Goal: Task Accomplishment & Management: Complete application form

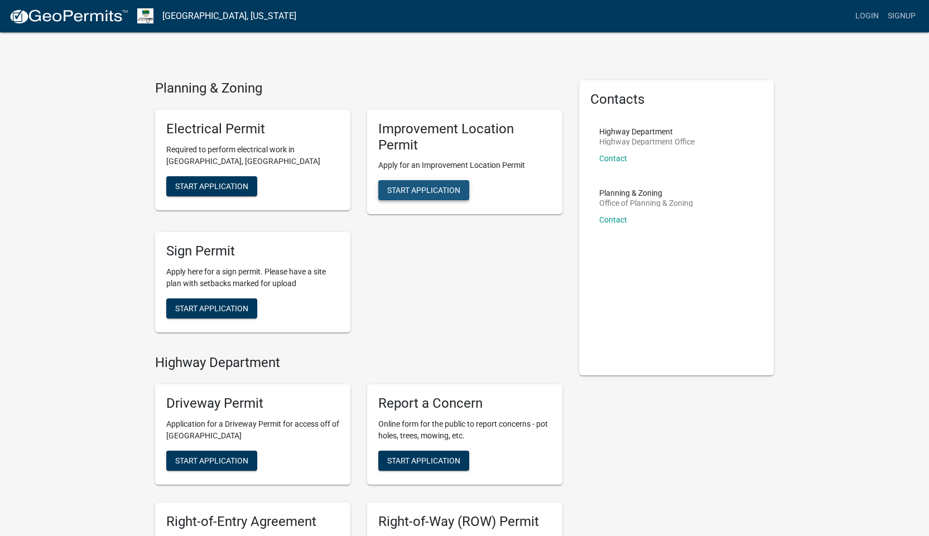
click at [403, 195] on button "Start Application" at bounding box center [423, 190] width 91 height 20
click at [874, 16] on link "Login" at bounding box center [867, 16] width 32 height 21
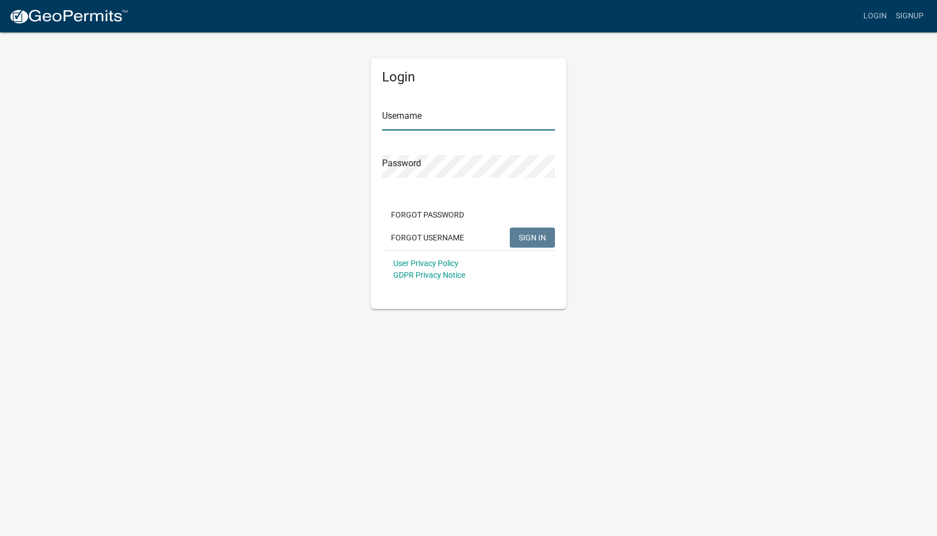
click at [451, 115] on input "Username" at bounding box center [468, 119] width 173 height 23
type input "[EMAIL_ADDRESS][DOMAIN_NAME]"
click at [530, 236] on span "SIGN IN" at bounding box center [532, 237] width 27 height 9
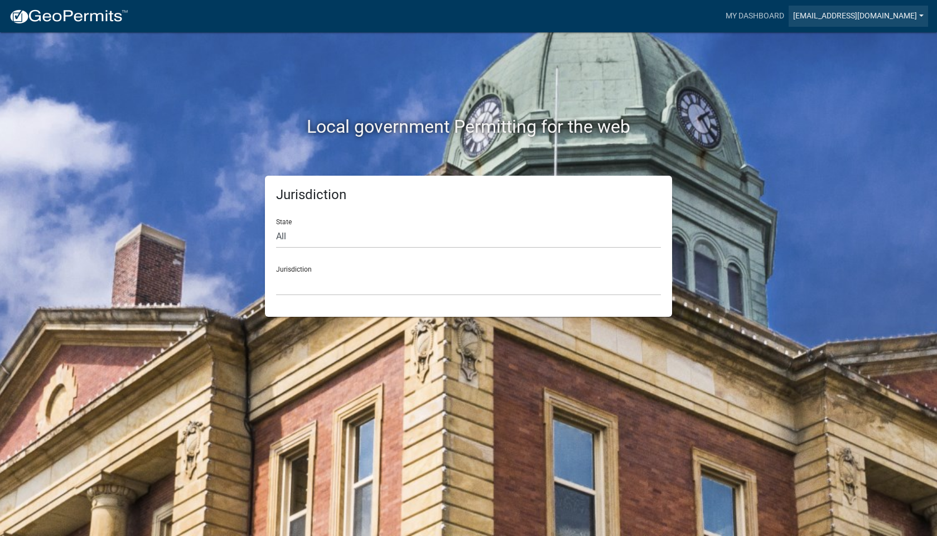
click at [874, 21] on link "[EMAIL_ADDRESS][DOMAIN_NAME]" at bounding box center [858, 16] width 139 height 21
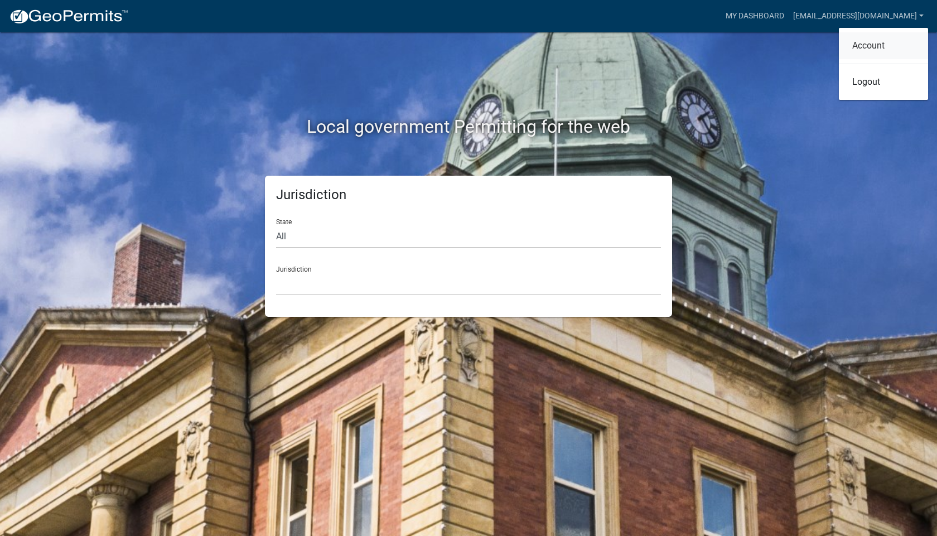
click at [868, 42] on link "Account" at bounding box center [883, 45] width 89 height 27
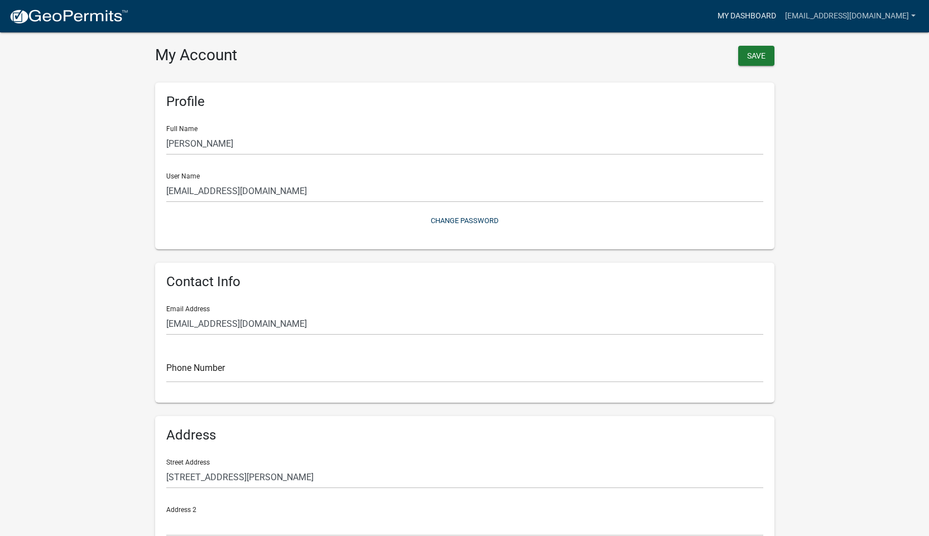
click at [759, 20] on link "My Dashboard" at bounding box center [746, 16] width 67 height 21
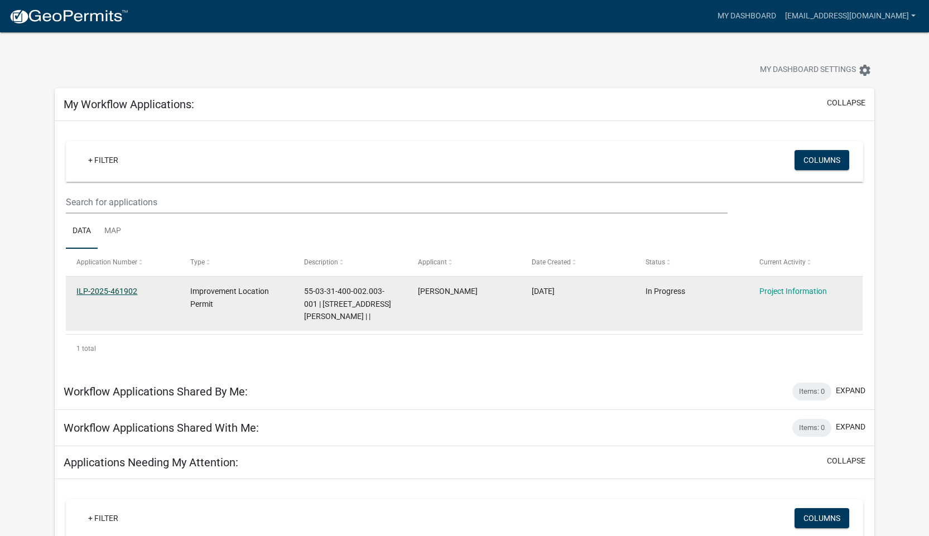
click at [127, 287] on link "ILP-2025-461902" at bounding box center [106, 291] width 61 height 9
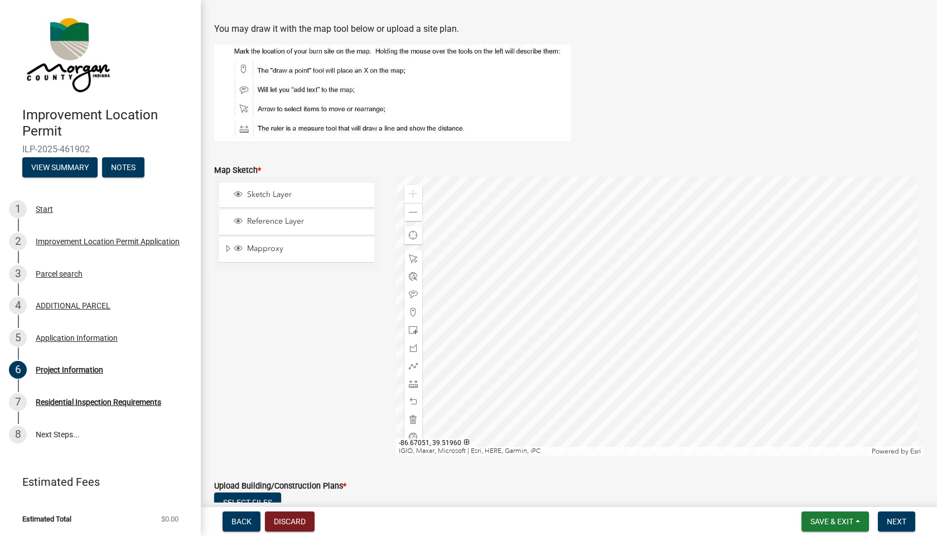
scroll to position [1952, 0]
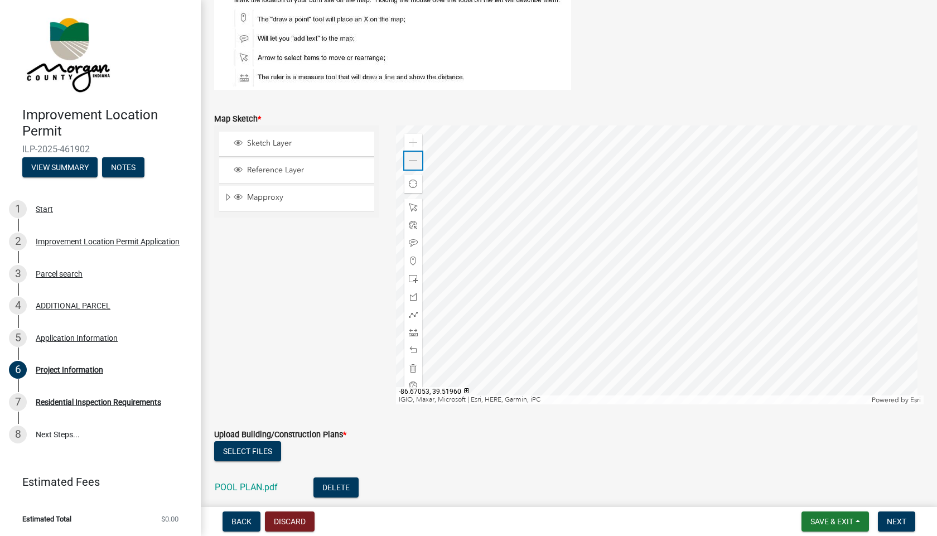
click at [406, 159] on div "Zoom out" at bounding box center [413, 161] width 18 height 18
click at [409, 160] on span at bounding box center [413, 161] width 9 height 9
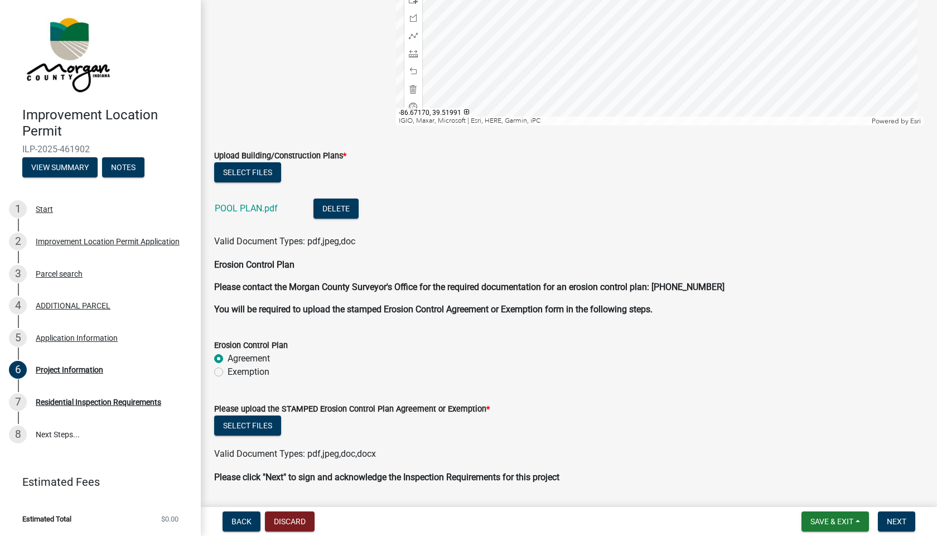
scroll to position [2265, 0]
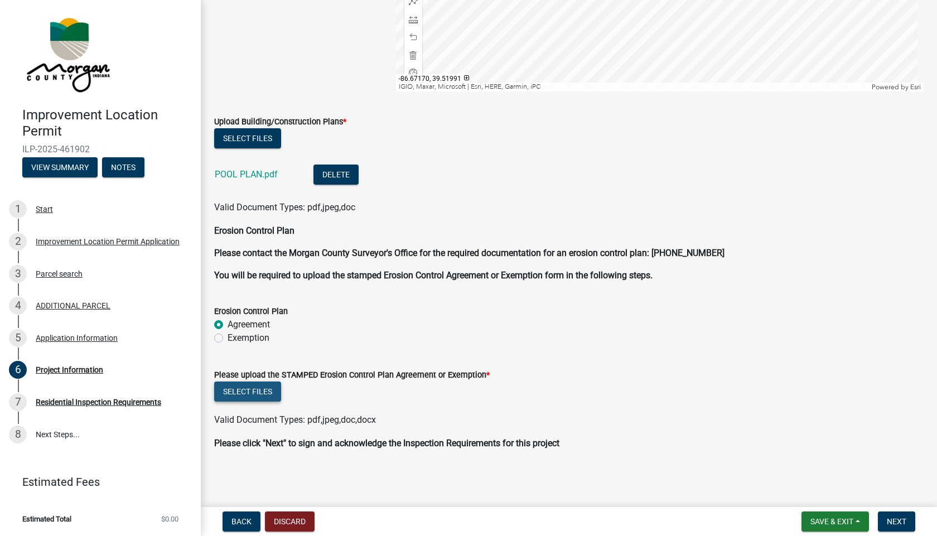
click at [252, 393] on button "Select files" at bounding box center [247, 392] width 67 height 20
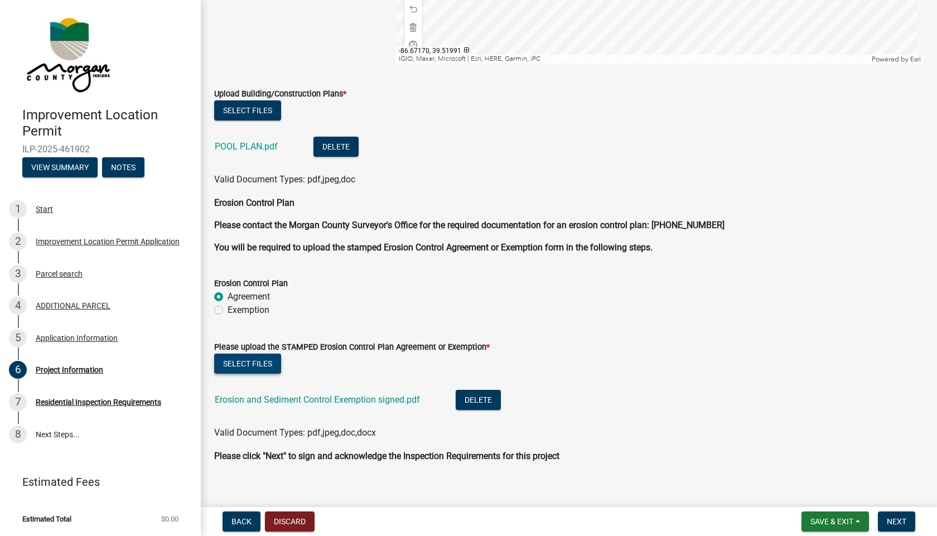
scroll to position [2306, 0]
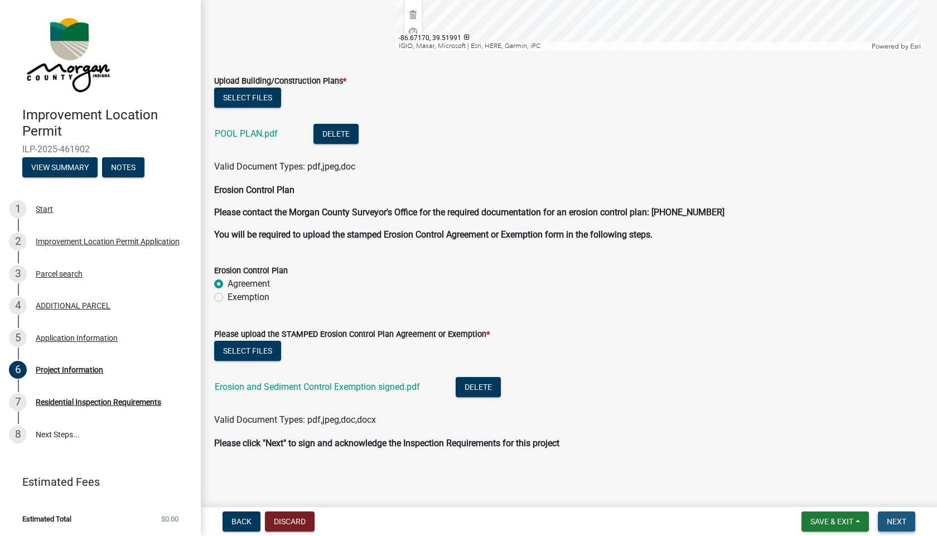
click at [894, 522] on span "Next" at bounding box center [897, 521] width 20 height 9
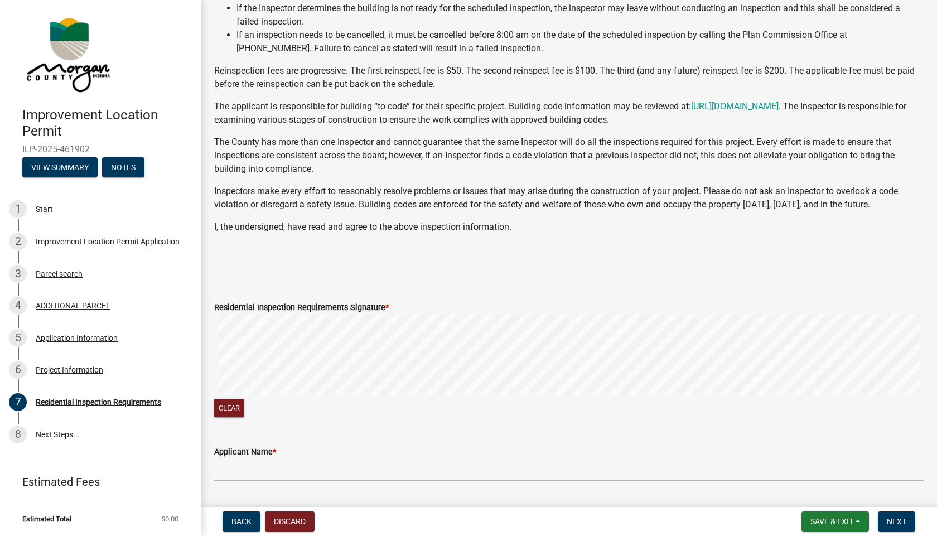
scroll to position [167, 0]
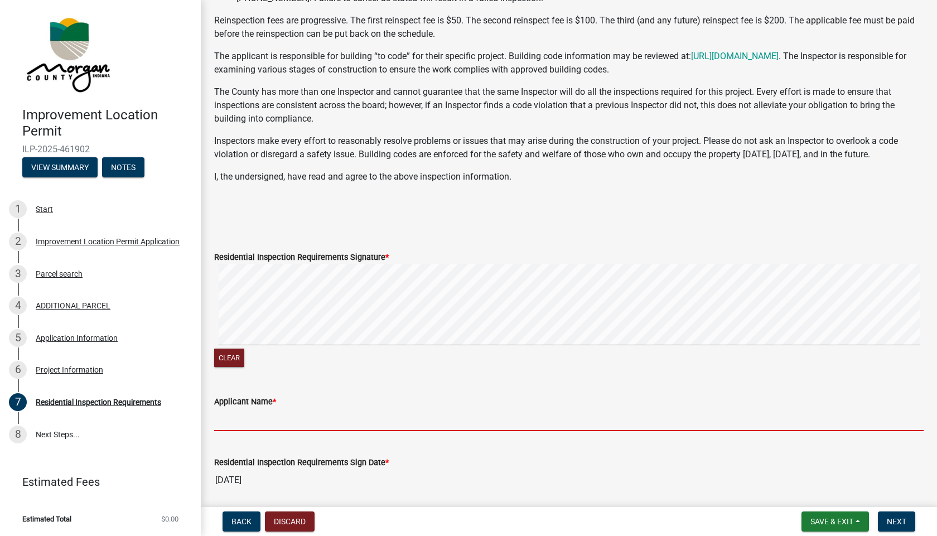
click at [270, 422] on input "Applicant Name *" at bounding box center [569, 419] width 710 height 23
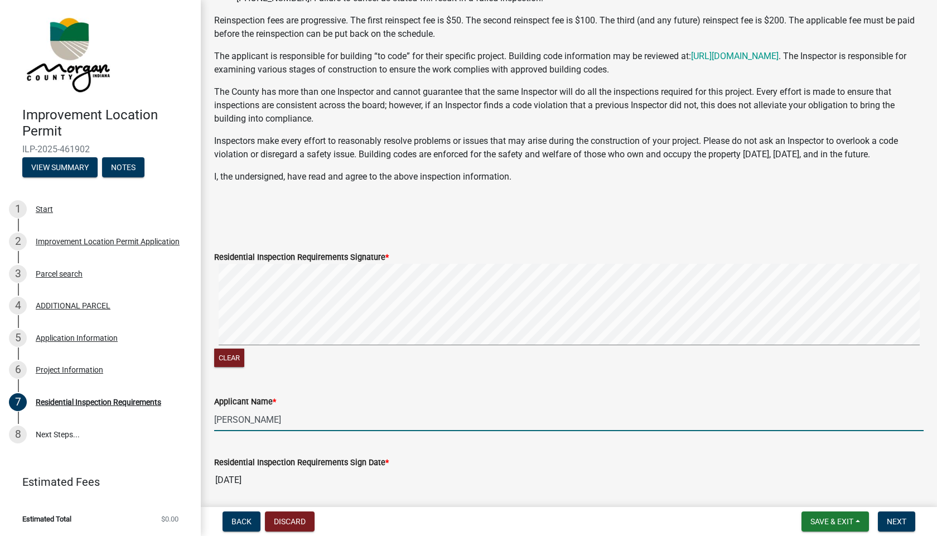
scroll to position [209, 0]
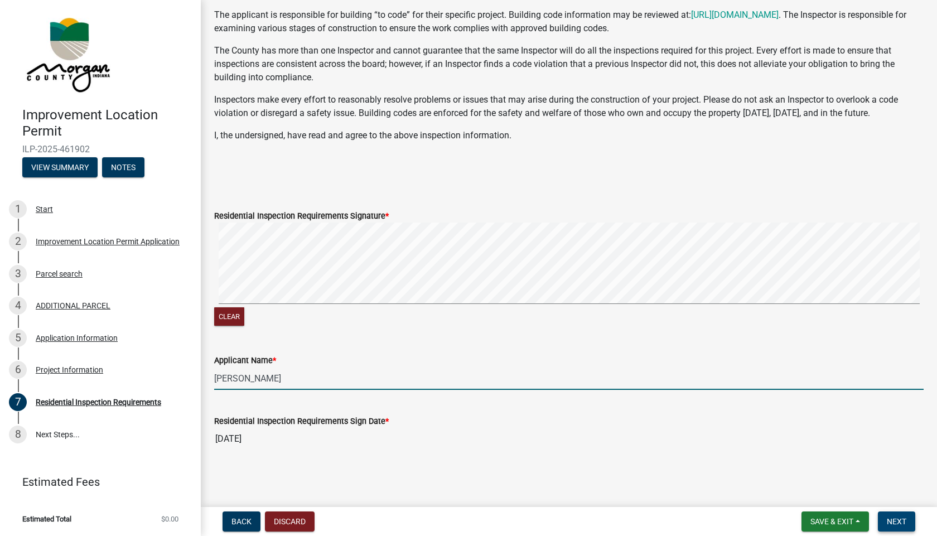
type input "[PERSON_NAME]"
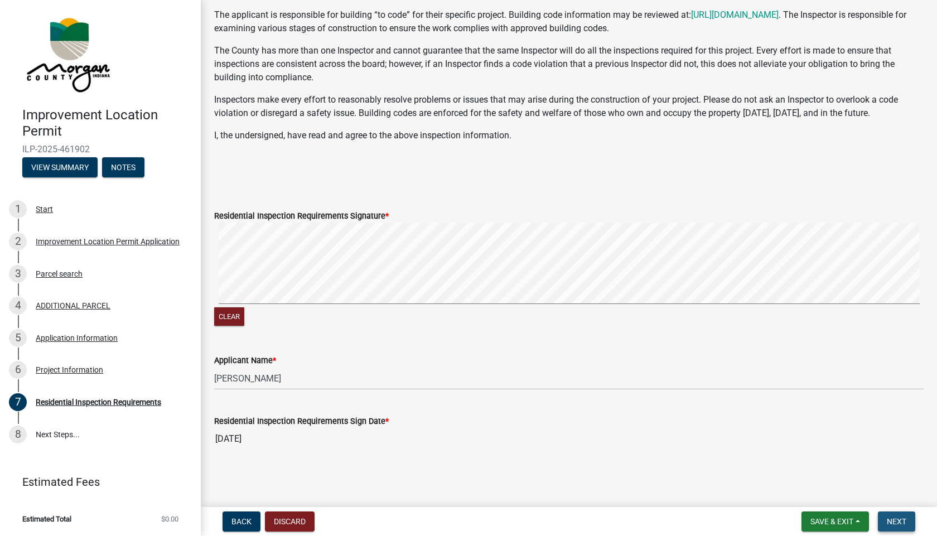
click at [887, 522] on span "Next" at bounding box center [897, 521] width 20 height 9
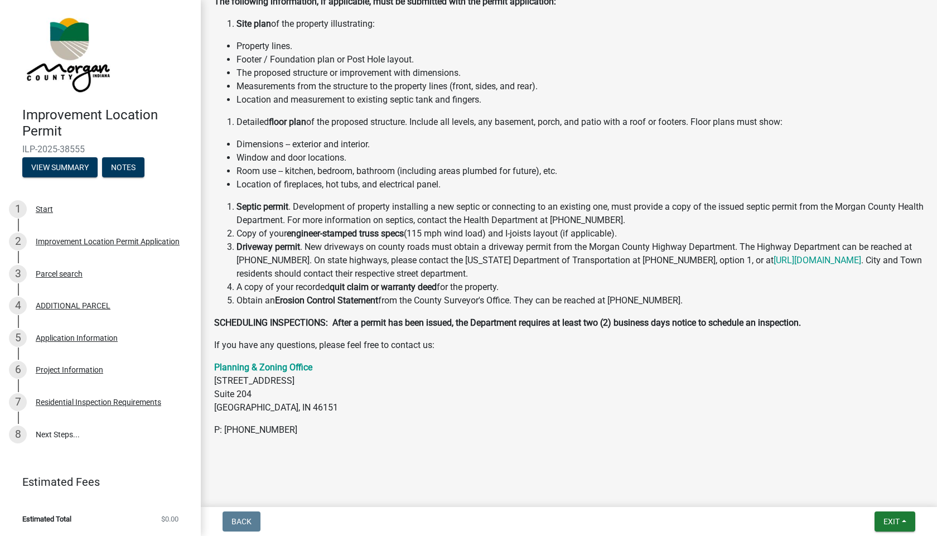
scroll to position [0, 0]
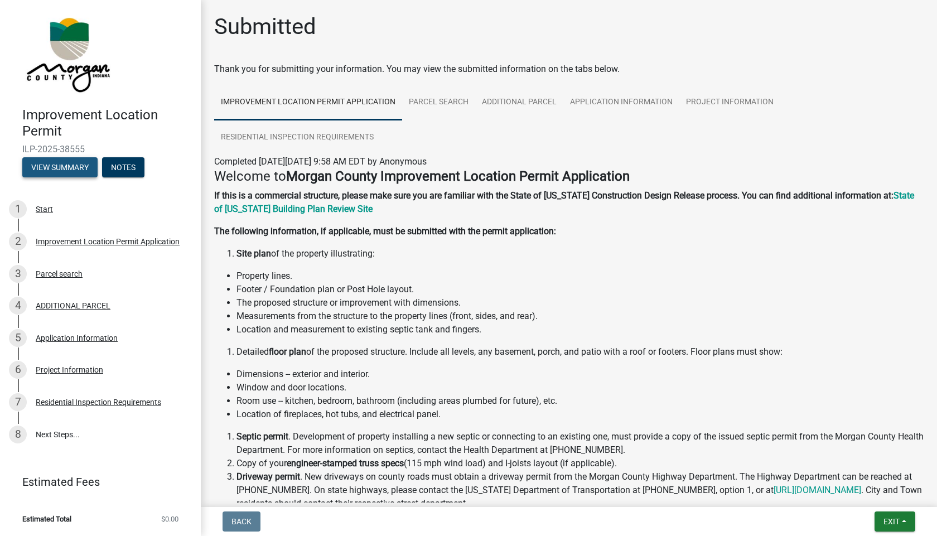
click at [57, 163] on button "View Summary" at bounding box center [59, 167] width 75 height 20
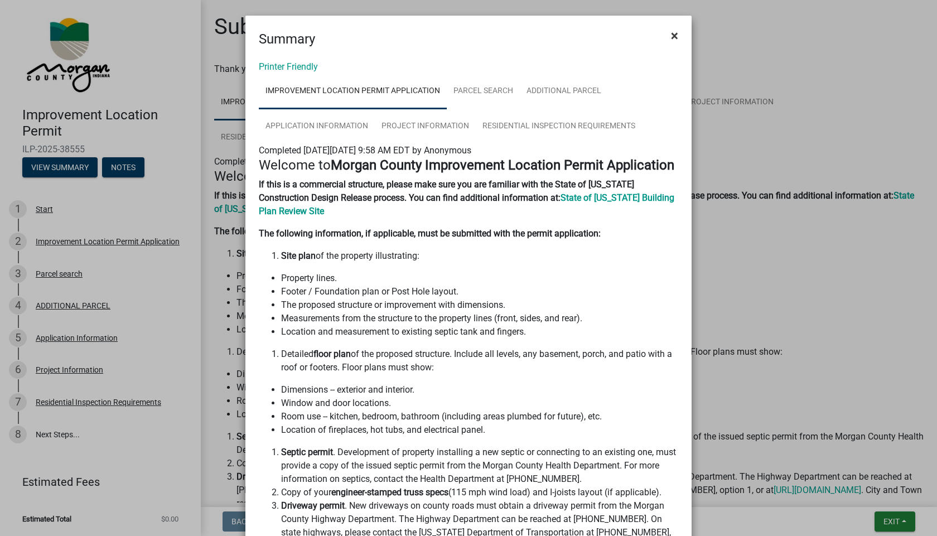
click at [671, 34] on span "×" at bounding box center [674, 36] width 7 height 16
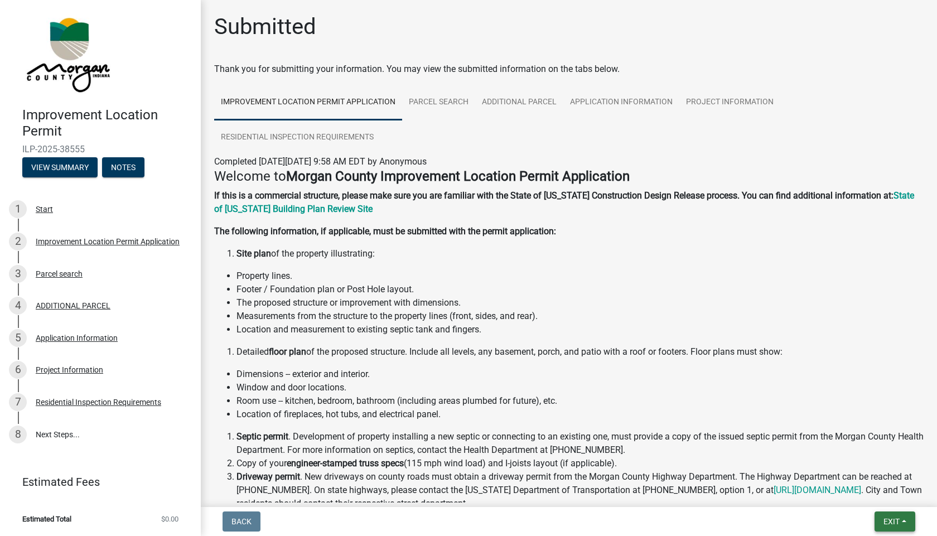
click at [892, 517] on span "Exit" at bounding box center [892, 521] width 16 height 9
click at [865, 487] on button "Save & Exit" at bounding box center [870, 492] width 89 height 27
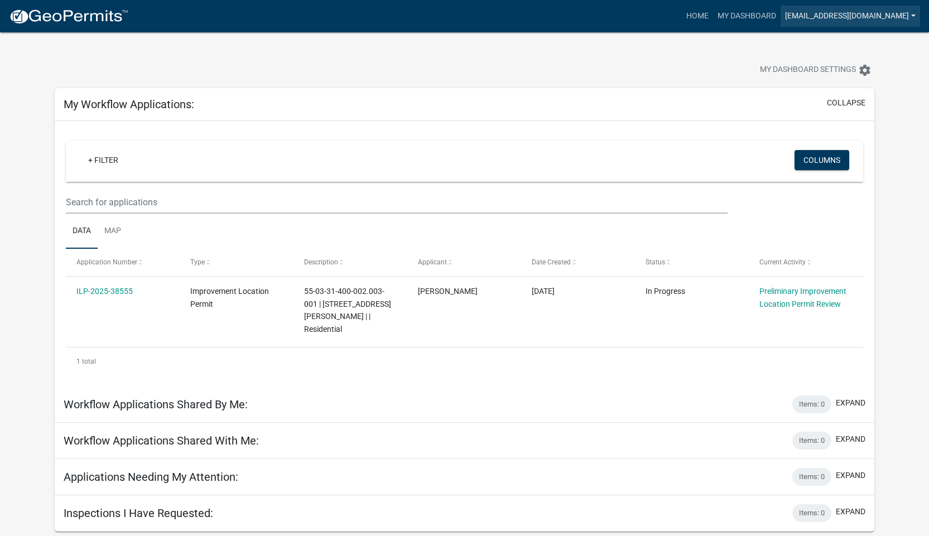
click at [853, 14] on link "[EMAIL_ADDRESS][DOMAIN_NAME]" at bounding box center [849, 16] width 139 height 21
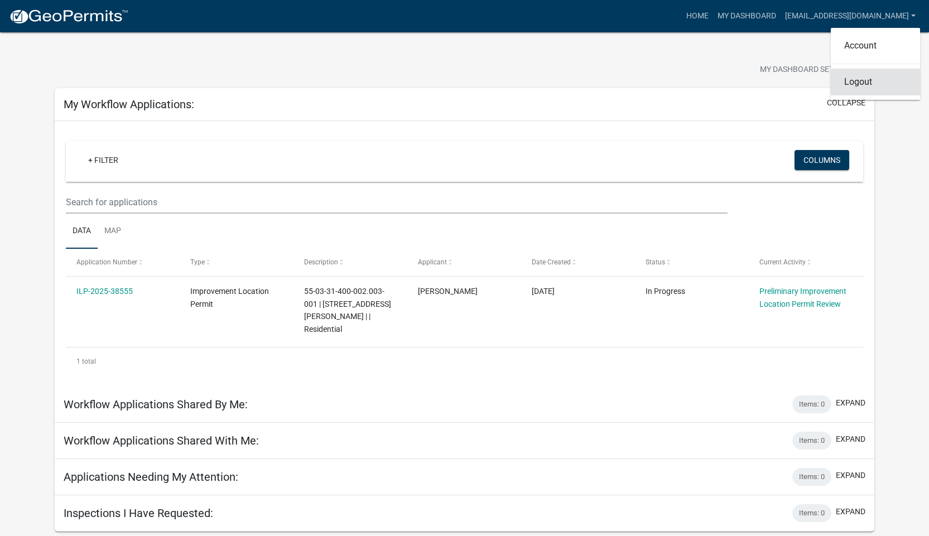
click at [851, 81] on link "Logout" at bounding box center [875, 82] width 89 height 27
